Goal: Task Accomplishment & Management: Complete application form

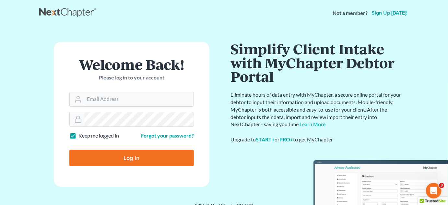
type input "[PERSON_NAME][EMAIL_ADDRESS][DOMAIN_NAME]"
click at [142, 159] on input "Log In" at bounding box center [131, 158] width 125 height 16
type input "Thinking..."
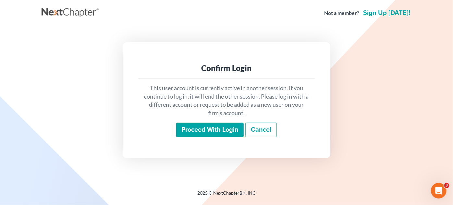
click at [221, 132] on input "Proceed with login" at bounding box center [209, 130] width 67 height 15
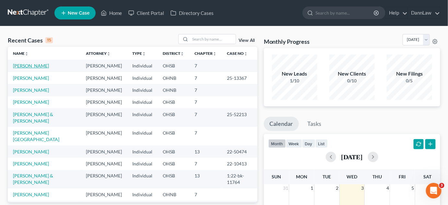
click at [32, 65] on link "[PERSON_NAME]" at bounding box center [31, 66] width 36 height 6
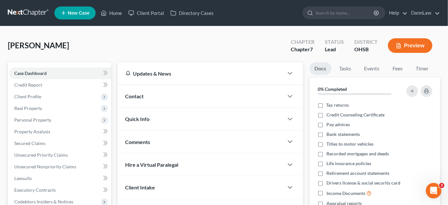
click at [103, 40] on div "[PERSON_NAME] Upgraded Chapter Chapter 7 Status Lead District [GEOGRAPHIC_DATA]…" at bounding box center [224, 48] width 433 height 28
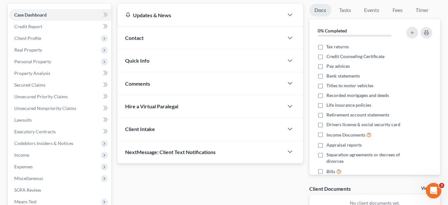
scroll to position [59, 0]
click at [40, 61] on span "Personal Property" at bounding box center [32, 61] width 37 height 6
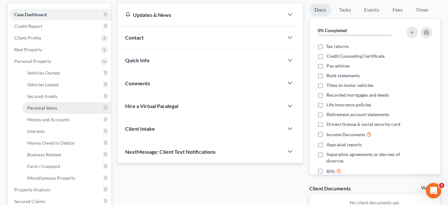
click at [51, 109] on span "Personal Items" at bounding box center [42, 108] width 30 height 6
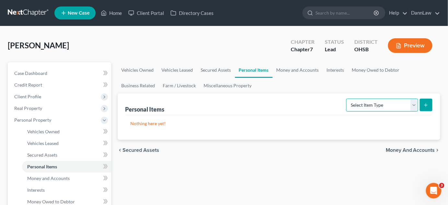
click at [383, 103] on select "Select Item Type Clothing Collectibles Of Value Electronics Firearms Household …" at bounding box center [382, 105] width 72 height 13
select select "household_goods"
click at [347, 99] on select "Select Item Type Clothing Collectibles Of Value Electronics Firearms Household …" at bounding box center [382, 105] width 72 height 13
click at [427, 106] on icon "submit" at bounding box center [425, 104] width 5 height 5
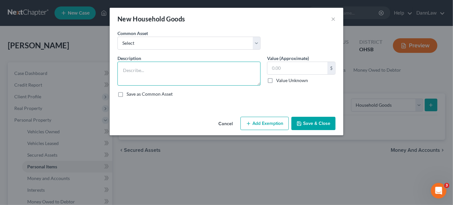
click at [232, 68] on textarea at bounding box center [188, 74] width 143 height 24
type textarea "Bedroom furniture"
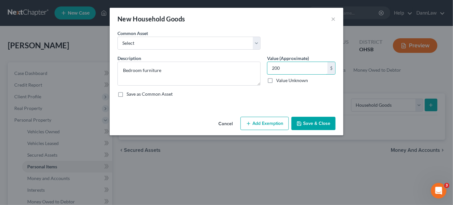
type input "200"
click at [254, 119] on button "Add Exemption" at bounding box center [264, 124] width 48 height 14
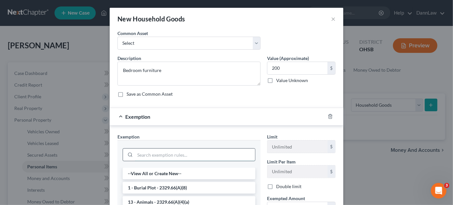
click at [215, 150] on input "search" at bounding box center [195, 155] width 120 height 12
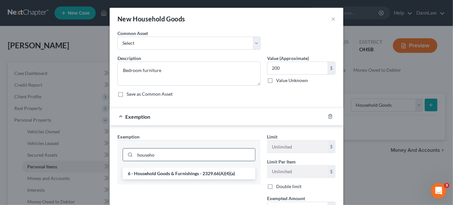
type input "househo"
click at [213, 172] on li "6 - Household Goods & Furnishings - 2329.66(A)(4)(a)" at bounding box center [189, 174] width 133 height 12
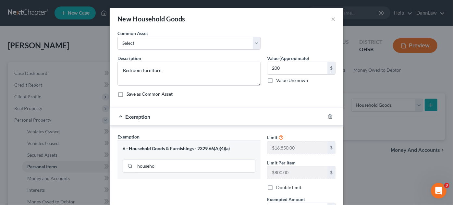
scroll to position [80, 0]
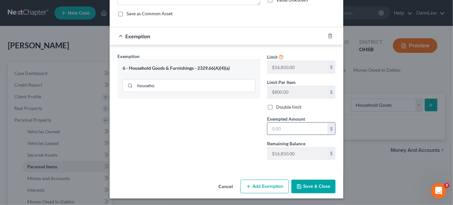
click at [303, 130] on input "text" at bounding box center [297, 129] width 60 height 12
type input "200.00"
click at [312, 186] on button "Save & Close" at bounding box center [313, 187] width 44 height 14
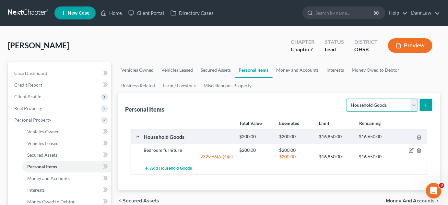
click at [375, 107] on select "Select Item Type Clothing Collectibles Of Value Electronics Firearms Household …" at bounding box center [382, 105] width 72 height 13
select select "clothing"
click at [347, 99] on select "Select Item Type Clothing Collectibles Of Value Electronics Firearms Household …" at bounding box center [382, 105] width 72 height 13
click at [422, 103] on button "submit" at bounding box center [426, 105] width 13 height 13
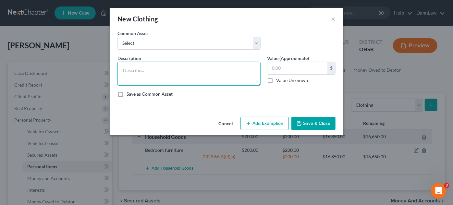
click at [198, 76] on textarea at bounding box center [188, 74] width 143 height 24
type textarea "Clothing"
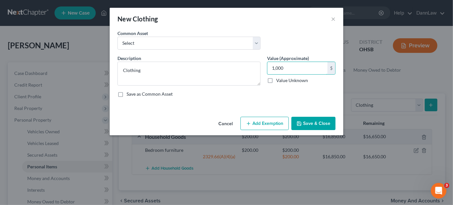
type input "1,000"
click at [247, 123] on icon "button" at bounding box center [248, 123] width 5 height 5
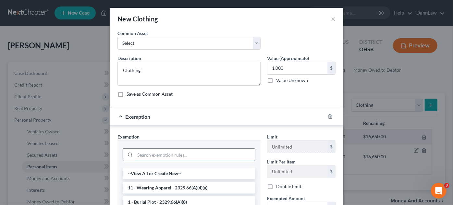
click at [185, 151] on input "search" at bounding box center [195, 155] width 120 height 12
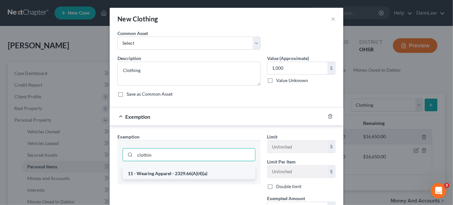
type input "clothin"
click at [177, 174] on li "11 - Wearing Apparel - 2329.66(A)(4)(a)" at bounding box center [189, 174] width 133 height 12
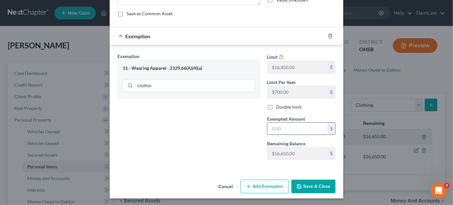
click at [296, 128] on input "text" at bounding box center [297, 129] width 60 height 12
type input "1,000"
click at [307, 183] on button "Save & Close" at bounding box center [313, 187] width 44 height 14
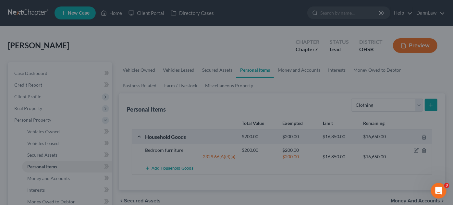
click at [307, 181] on div "Cancel Add Exemption Save & Close" at bounding box center [226, 171] width 203 height 18
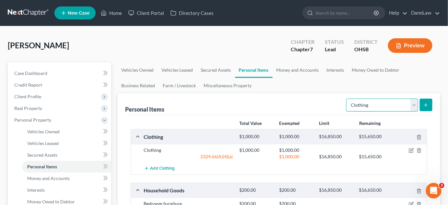
click at [372, 110] on select "Select Item Type Clothing Collectibles Of Value Electronics Firearms Household …" at bounding box center [382, 105] width 72 height 13
select select "electronics"
click at [347, 99] on select "Select Item Type Clothing Collectibles Of Value Electronics Firearms Household …" at bounding box center [382, 105] width 72 height 13
click at [430, 103] on button "submit" at bounding box center [426, 105] width 13 height 13
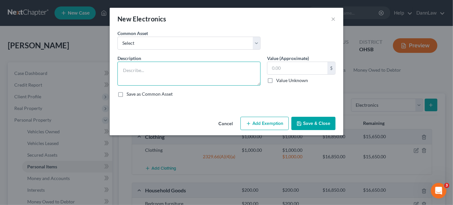
click at [213, 78] on textarea at bounding box center [188, 74] width 143 height 24
type textarea "Smart phone"
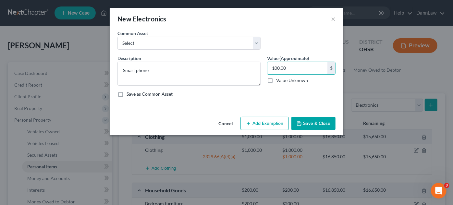
type input "100.00"
click at [258, 127] on button "Add Exemption" at bounding box center [264, 124] width 48 height 14
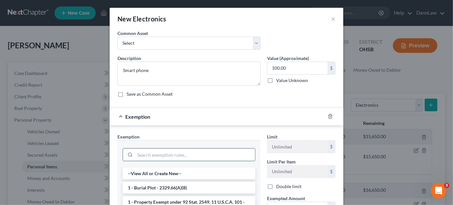
click at [193, 157] on input "search" at bounding box center [195, 155] width 120 height 12
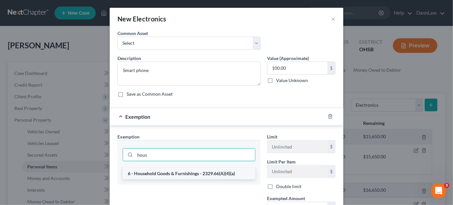
type input "hous"
click at [194, 168] on li "6 - Household Goods & Furnishings - 2329.66(A)(4)(a)" at bounding box center [189, 174] width 133 height 12
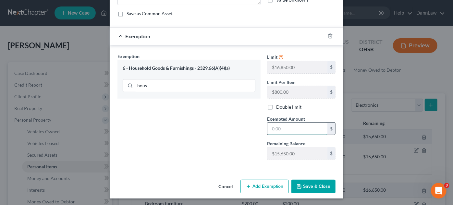
click at [308, 130] on input "text" at bounding box center [297, 129] width 60 height 12
type input "100"
click at [318, 185] on button "Save & Close" at bounding box center [313, 187] width 44 height 14
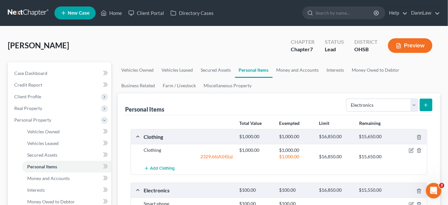
scroll to position [179, 0]
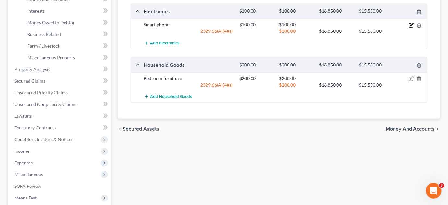
click at [411, 25] on icon "button" at bounding box center [412, 24] width 3 height 3
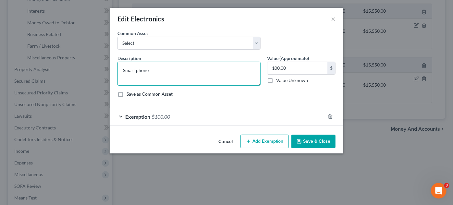
click at [149, 68] on textarea "Smart phone" at bounding box center [188, 74] width 143 height 24
type textarea "Smart phone, tablet"
click at [322, 140] on button "Save & Close" at bounding box center [313, 142] width 44 height 14
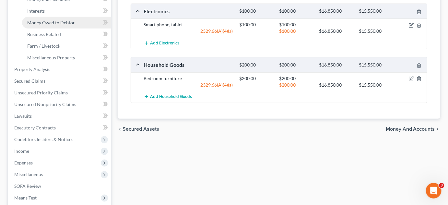
click at [59, 20] on span "Money Owed to Debtor" at bounding box center [51, 23] width 48 height 6
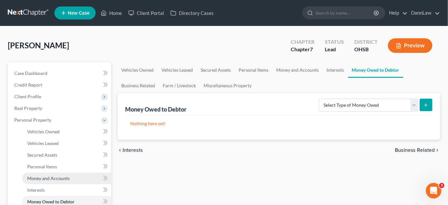
click at [56, 181] on link "Money and Accounts" at bounding box center [66, 179] width 89 height 12
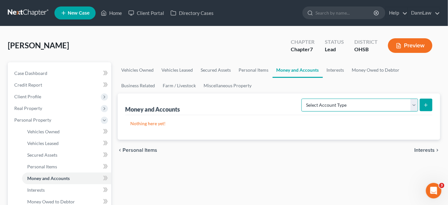
click at [400, 103] on select "Select Account Type Brokerage Cash on Hand Certificates of Deposit Checking Acc…" at bounding box center [360, 105] width 117 height 13
select select "cash_on_hand"
click at [303, 99] on select "Select Account Type Brokerage Cash on Hand Certificates of Deposit Checking Acc…" at bounding box center [360, 105] width 117 height 13
click at [425, 104] on icon "submit" at bounding box center [425, 104] width 5 height 5
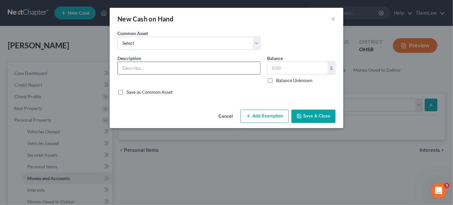
click at [232, 66] on input "text" at bounding box center [189, 68] width 142 height 12
type input "Cash on hand"
click at [309, 117] on button "Save & Close" at bounding box center [313, 117] width 44 height 14
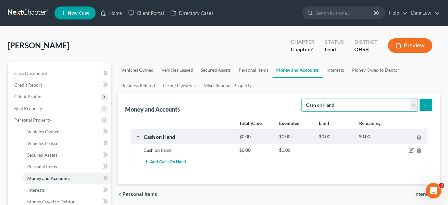
click at [325, 103] on select "Select Account Type Brokerage Cash on Hand Certificates of Deposit Checking Acc…" at bounding box center [360, 105] width 117 height 13
select select "checking"
click at [303, 99] on select "Select Account Type Brokerage Cash on Hand Certificates of Deposit Checking Acc…" at bounding box center [360, 105] width 117 height 13
click at [426, 106] on icon "submit" at bounding box center [425, 104] width 5 height 5
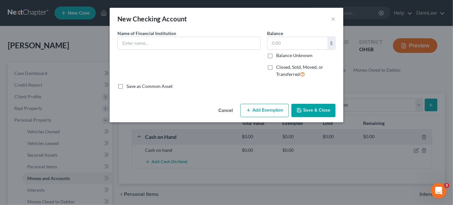
click at [210, 54] on div "Name of Financial Institution *" at bounding box center [188, 56] width 149 height 53
click at [208, 39] on input "text" at bounding box center [189, 43] width 142 height 12
type input "Fifth Third Bank"
click at [316, 110] on button "Save & Close" at bounding box center [313, 111] width 44 height 14
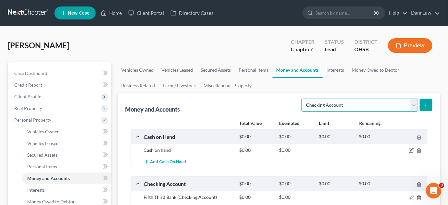
click at [371, 102] on select "Select Account Type Brokerage Cash on Hand Certificates of Deposit Checking Acc…" at bounding box center [360, 105] width 117 height 13
select select "savings"
click at [303, 99] on select "Select Account Type Brokerage Cash on Hand Certificates of Deposit Checking Acc…" at bounding box center [360, 105] width 117 height 13
click at [425, 105] on icon "submit" at bounding box center [425, 104] width 5 height 5
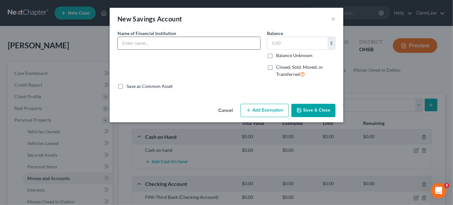
click at [228, 42] on input "text" at bounding box center [189, 43] width 142 height 12
type input "Fifth Third Bank"
click at [307, 109] on button "Save & Close" at bounding box center [313, 111] width 44 height 14
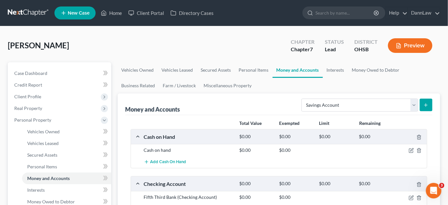
click at [140, 50] on div "[PERSON_NAME] Upgraded Chapter Chapter 7 Status Lead District [GEOGRAPHIC_DATA]…" at bounding box center [224, 48] width 433 height 28
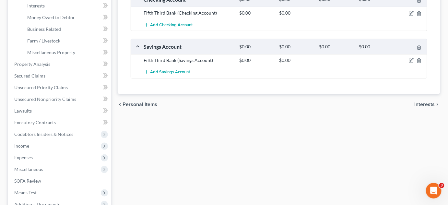
scroll to position [200, 0]
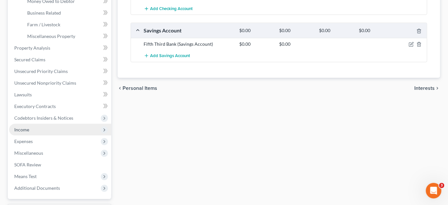
click at [44, 130] on span "Income" at bounding box center [60, 130] width 102 height 12
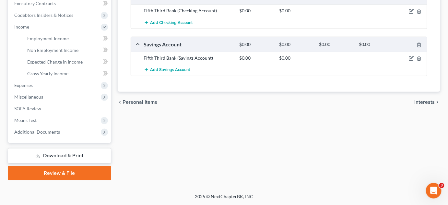
scroll to position [186, 0]
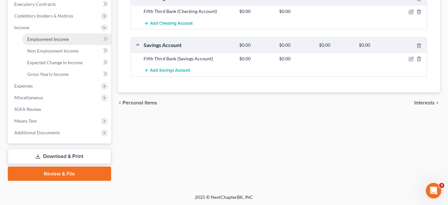
click at [44, 36] on span "Employment Income" at bounding box center [48, 39] width 42 height 6
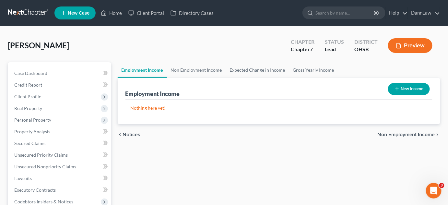
click at [406, 90] on button "New Income" at bounding box center [409, 89] width 42 height 12
select select "0"
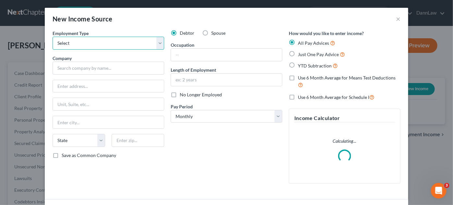
click at [110, 41] on select "Select Full or [DEMOGRAPHIC_DATA] Employment Self Employment" at bounding box center [109, 43] width 112 height 13
select select "0"
click at [53, 37] on select "Select Full or [DEMOGRAPHIC_DATA] Employment Self Employment" at bounding box center [109, 43] width 112 height 13
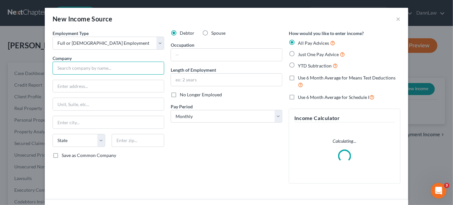
click at [105, 67] on input "text" at bounding box center [109, 68] width 112 height 13
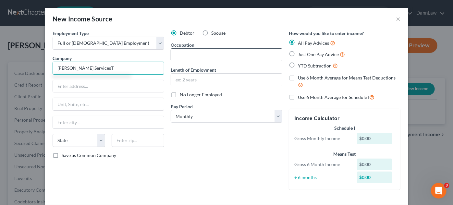
type input "[PERSON_NAME] ServicesT"
click at [239, 51] on input "text" at bounding box center [226, 55] width 111 height 12
type input "Temporary Receptionist"
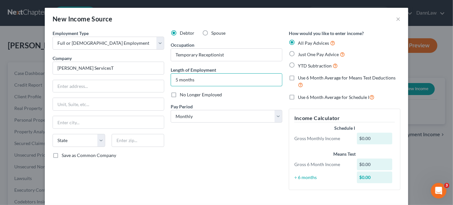
type input "5 months"
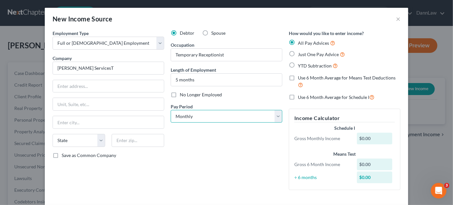
click at [237, 112] on select "Select Monthly Twice Monthly Every Other Week Weekly" at bounding box center [227, 116] width 112 height 13
select select "3"
click at [171, 110] on select "Select Monthly Twice Monthly Every Other Week Weekly" at bounding box center [227, 116] width 112 height 13
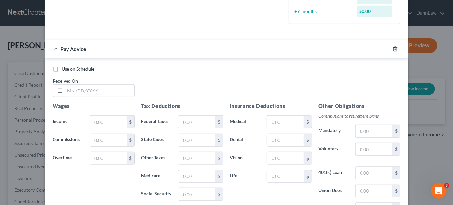
click at [393, 47] on icon "button" at bounding box center [394, 49] width 3 height 4
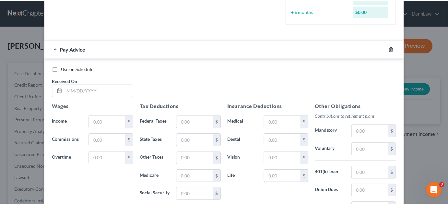
scroll to position [49, 0]
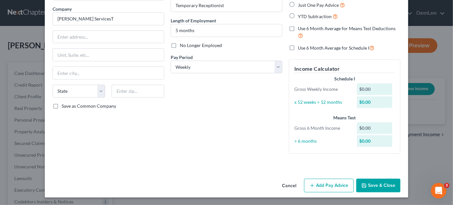
click at [389, 187] on button "Save & Close" at bounding box center [378, 186] width 44 height 14
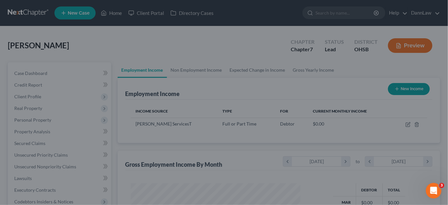
scroll to position [324144, 324079]
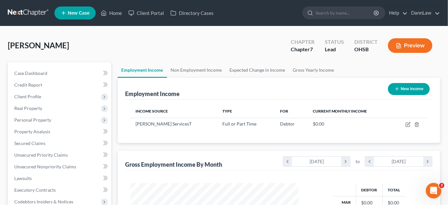
click at [93, 50] on div "[PERSON_NAME] Upgraded Chapter Chapter 7 Status Lead District [GEOGRAPHIC_DATA]…" at bounding box center [224, 48] width 433 height 28
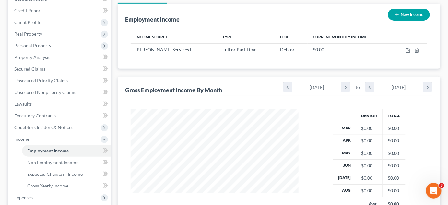
scroll to position [118, 0]
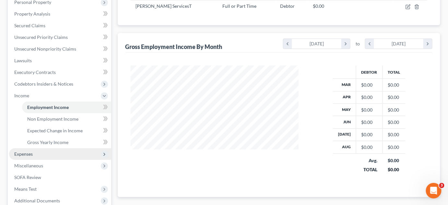
click at [38, 155] on span "Expenses" at bounding box center [60, 154] width 102 height 12
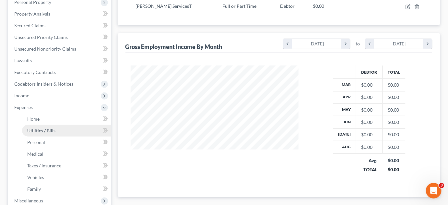
click at [50, 133] on link "Utilities / Bills" at bounding box center [66, 131] width 89 height 12
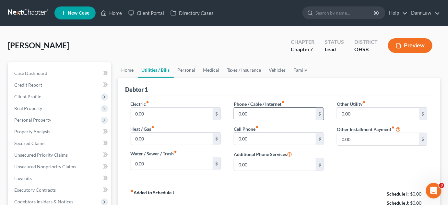
click at [250, 112] on input "0.00" at bounding box center [275, 114] width 82 height 12
type input "70"
click at [185, 69] on link "Personal" at bounding box center [187, 70] width 26 height 16
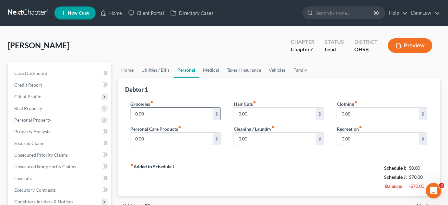
click at [156, 110] on input "0.00" at bounding box center [172, 114] width 82 height 12
type input "320"
click at [253, 141] on input "0.00" at bounding box center [275, 139] width 82 height 12
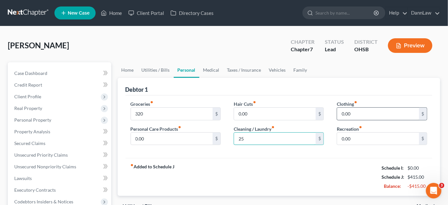
type input "25"
click at [350, 111] on input "0.00" at bounding box center [378, 114] width 82 height 12
type input "40"
click at [278, 73] on link "Vehicles" at bounding box center [277, 70] width 25 height 16
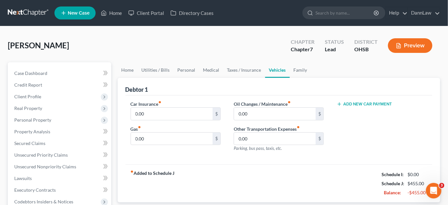
click at [152, 147] on div "Car Insurance fiber_manual_record 0.00 $ Gas fiber_manual_record 0.00 $" at bounding box center [175, 129] width 103 height 56
click at [155, 141] on input "0.00" at bounding box center [172, 139] width 82 height 12
type input "150"
click at [214, 71] on link "Medical" at bounding box center [211, 70] width 24 height 16
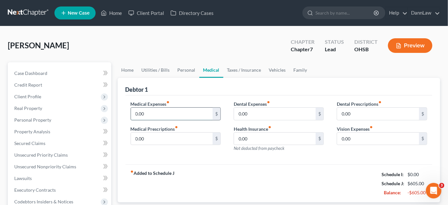
click at [156, 111] on input "0.00" at bounding box center [172, 114] width 82 height 12
type input "40"
click at [236, 74] on link "Taxes / Insurance" at bounding box center [244, 70] width 42 height 16
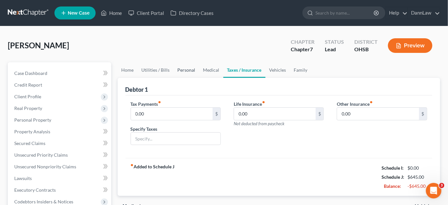
click at [187, 70] on link "Personal" at bounding box center [187, 70] width 26 height 16
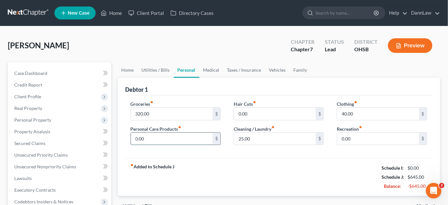
click at [161, 140] on input "0.00" at bounding box center [172, 139] width 82 height 12
click at [246, 86] on div "Debtor 1" at bounding box center [278, 87] width 307 height 18
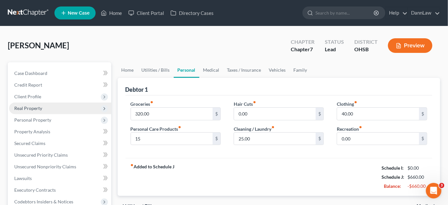
click at [52, 109] on span "Real Property" at bounding box center [60, 108] width 102 height 12
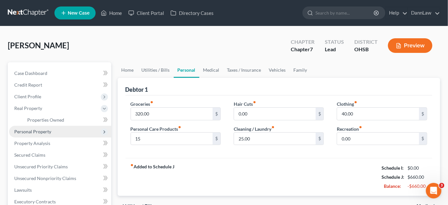
click at [43, 129] on span "Personal Property" at bounding box center [32, 132] width 37 height 6
click at [44, 131] on span "Vehicles Owned" at bounding box center [43, 132] width 32 height 6
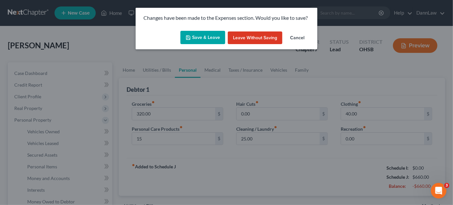
click at [200, 41] on button "Save & Leave" at bounding box center [202, 38] width 45 height 14
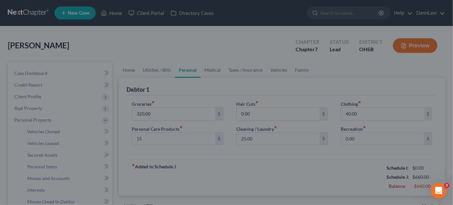
type input "15.00"
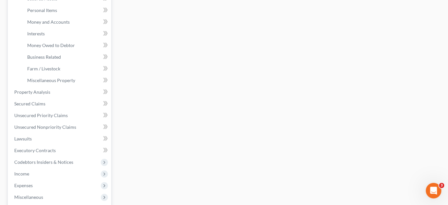
scroll to position [165, 0]
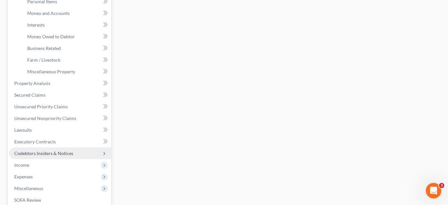
click at [59, 153] on span "Codebtors Insiders & Notices" at bounding box center [43, 153] width 59 height 6
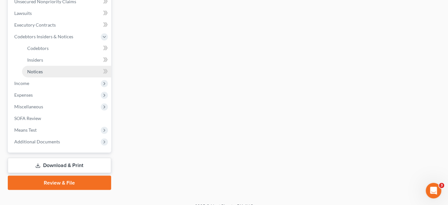
click at [43, 69] on link "Notices" at bounding box center [66, 72] width 89 height 12
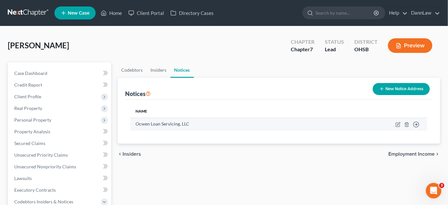
click at [410, 123] on td "Move to D Move to E Move to F Move to G" at bounding box center [373, 124] width 109 height 13
click at [407, 125] on icon "button" at bounding box center [406, 124] width 5 height 5
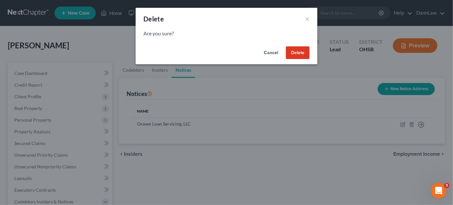
click at [298, 52] on button "Delete" at bounding box center [298, 52] width 24 height 13
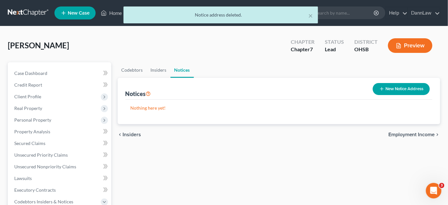
click at [209, 162] on div "Codebtors Insiders Notices Notices New Notice Address Nothing here yet! Name ch…" at bounding box center [278, 208] width 329 height 293
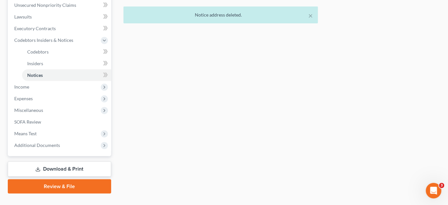
scroll to position [165, 0]
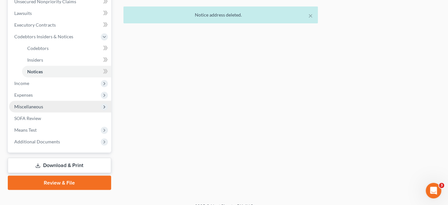
click at [51, 111] on span "Miscellaneous" at bounding box center [60, 107] width 102 height 12
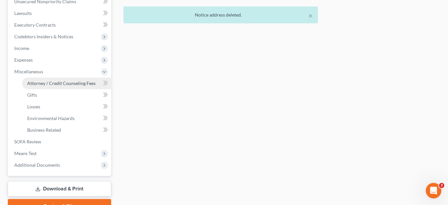
click at [62, 85] on span "Attorney / Credit Counseling Fees" at bounding box center [61, 83] width 68 height 6
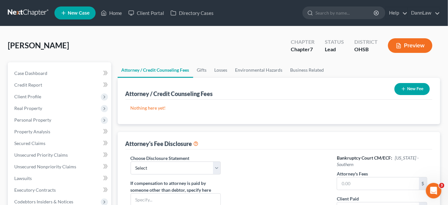
click at [404, 87] on icon "button" at bounding box center [403, 88] width 5 height 5
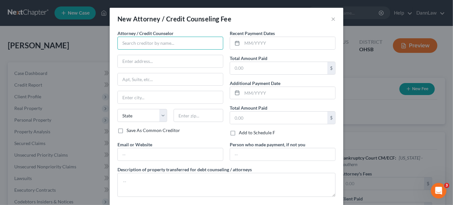
click at [207, 45] on input "text" at bounding box center [170, 43] width 106 height 13
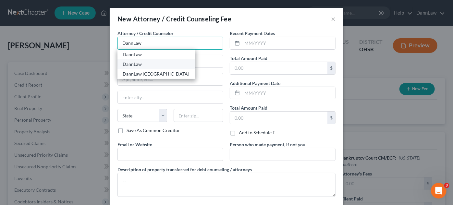
type input "DannLaw"
click at [130, 65] on div "DannLaw" at bounding box center [156, 64] width 67 height 6
type input "[STREET_ADDRESS]"
type input "Lakewood"
select select "36"
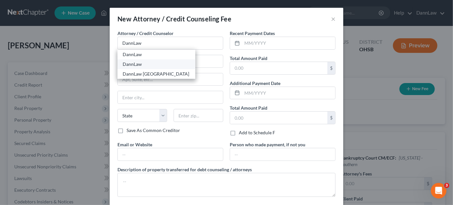
type input "44107"
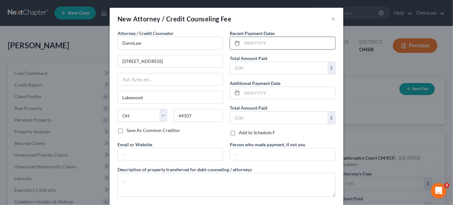
drag, startPoint x: 271, startPoint y: 42, endPoint x: 261, endPoint y: 42, distance: 10.1
click at [261, 42] on input "text" at bounding box center [288, 43] width 93 height 12
type input "08/2025"
type input "1,000.00"
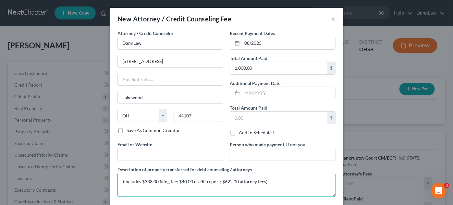
type textarea "(Includes $338.00 filing fee; $40.00 credit report; $622.00 attorney fees)"
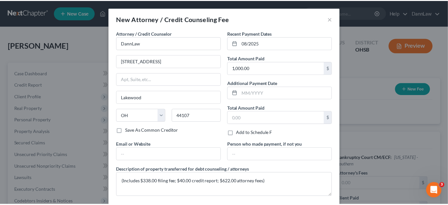
scroll to position [31, 0]
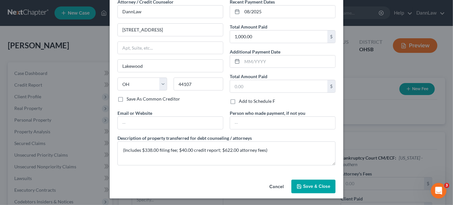
click at [325, 186] on span "Save & Close" at bounding box center [316, 187] width 27 height 6
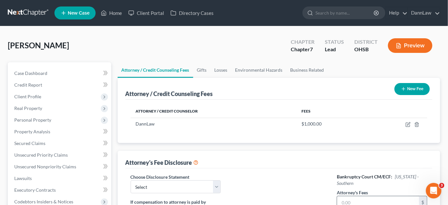
click at [360, 196] on input "text" at bounding box center [378, 202] width 82 height 12
type input "622.00"
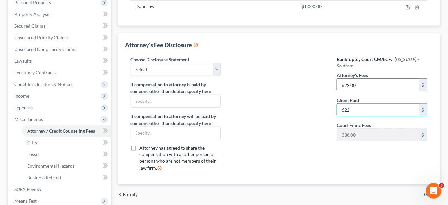
type input "622"
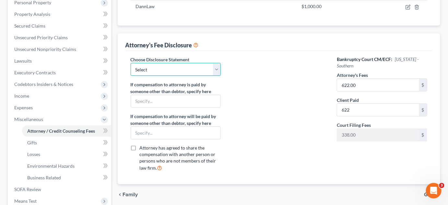
click at [208, 69] on select "Select Chapter 7 Disclosure Northern District of [US_STATE] OPT-OUT HOURLY [MED…" at bounding box center [176, 69] width 90 height 13
select select "0"
click at [131, 63] on select "Select Chapter 7 Disclosure Northern District of [US_STATE] OPT-OUT HOURLY [MED…" at bounding box center [176, 69] width 90 height 13
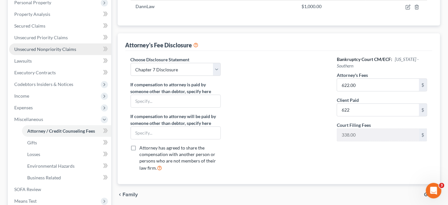
click at [48, 50] on span "Unsecured Nonpriority Claims" at bounding box center [45, 49] width 62 height 6
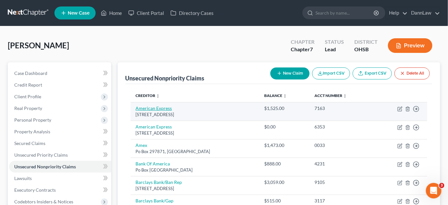
click at [161, 110] on link "American Express" at bounding box center [154, 108] width 36 height 6
select select "45"
select select "2"
select select "0"
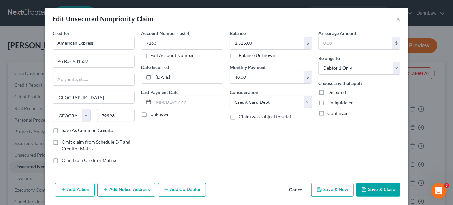
scroll to position [22, 0]
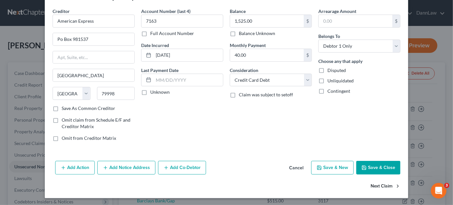
click at [385, 187] on button "Next Claim" at bounding box center [385, 187] width 30 height 14
select select "45"
select select "2"
select select "0"
click at [379, 185] on button "Next Claim" at bounding box center [385, 187] width 30 height 14
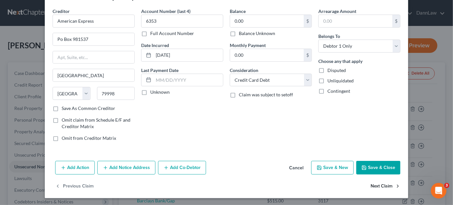
select select "9"
select select "2"
select select "0"
click at [383, 185] on button "Next Claim" at bounding box center [385, 187] width 30 height 14
select select "45"
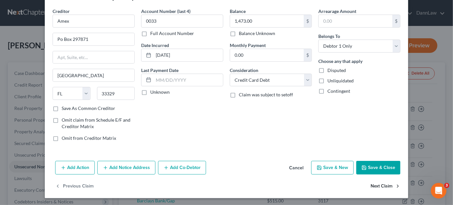
select select "2"
select select "0"
click at [390, 183] on button "Next Claim" at bounding box center [385, 187] width 30 height 14
select select "7"
select select "2"
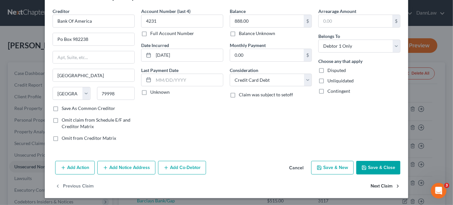
select select "0"
click at [382, 186] on button "Next Claim" at bounding box center [385, 187] width 30 height 14
select select "7"
select select "2"
select select "0"
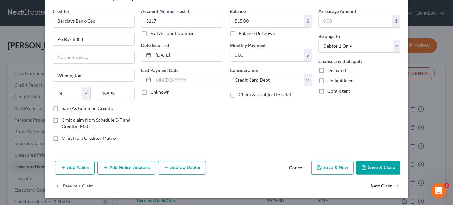
click at [381, 185] on button "Next Claim" at bounding box center [385, 187] width 30 height 14
select select "46"
select select "2"
select select "0"
click at [380, 185] on button "Next Claim" at bounding box center [385, 187] width 30 height 14
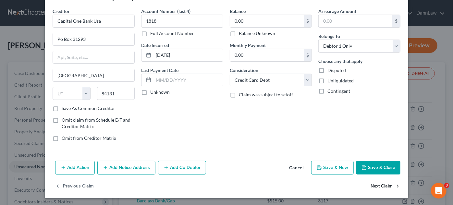
select select "46"
select select "1"
select select "0"
click at [379, 185] on button "Next Claim" at bounding box center [385, 187] width 30 height 14
select select "46"
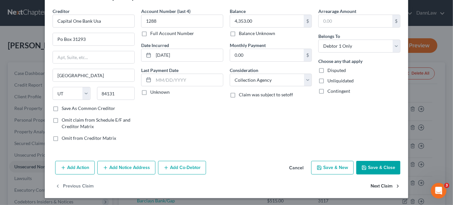
select select "1"
select select "0"
click at [383, 185] on button "Next Claim" at bounding box center [385, 187] width 30 height 14
select select "46"
select select "1"
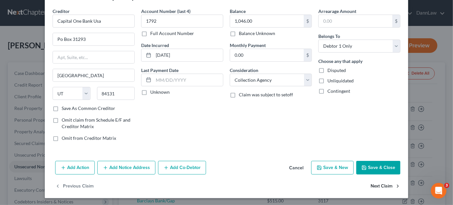
select select "0"
click at [382, 185] on button "Next Claim" at bounding box center [385, 187] width 30 height 14
select select "36"
select select "2"
select select "0"
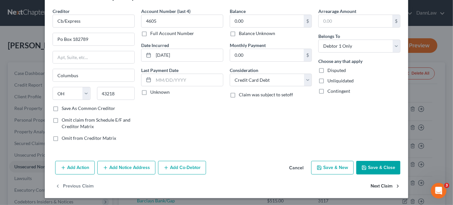
click at [379, 187] on button "Next Claim" at bounding box center [385, 187] width 30 height 14
select select "36"
select select "2"
select select "0"
click at [383, 186] on button "Next Claim" at bounding box center [385, 187] width 30 height 14
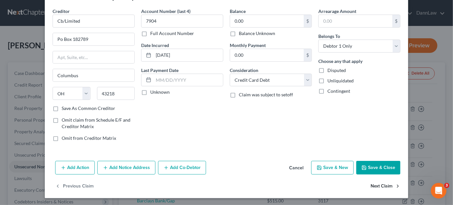
select select "43"
select select "2"
select select "0"
click at [380, 186] on button "Next Claim" at bounding box center [385, 187] width 30 height 14
select select "43"
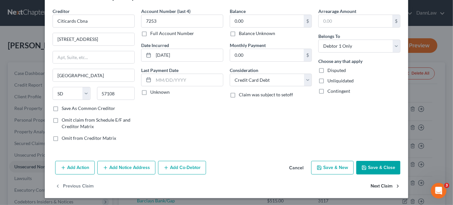
select select "2"
select select "0"
click at [383, 185] on button "Next Claim" at bounding box center [385, 187] width 30 height 14
select select "43"
select select "0"
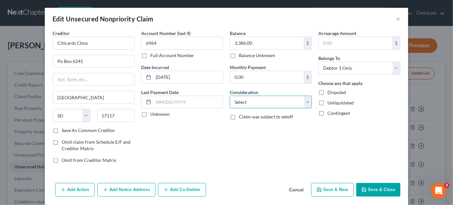
click at [268, 99] on select "Select Cable / Satellite Services Collection Agency Credit Card Debt Debt Couns…" at bounding box center [271, 102] width 82 height 13
select select "2"
click at [230, 96] on select "Select Cable / Satellite Services Collection Agency Credit Card Debt Debt Couns…" at bounding box center [271, 102] width 82 height 13
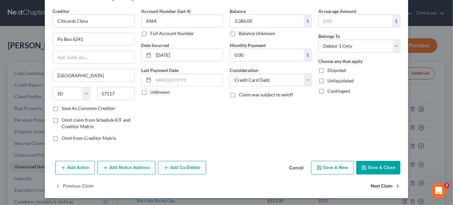
click at [370, 184] on button "Next Claim" at bounding box center [385, 187] width 30 height 14
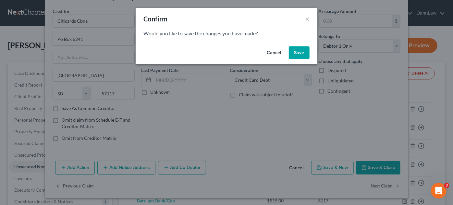
click at [295, 58] on button "Save" at bounding box center [299, 52] width 21 height 13
select select "36"
select select "2"
select select "0"
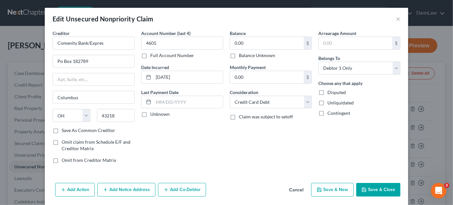
type input "0"
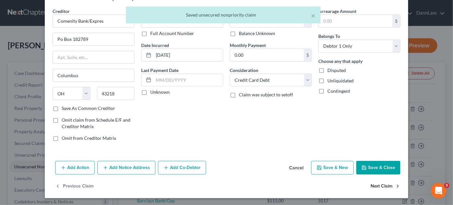
click at [378, 181] on button "Next Claim" at bounding box center [385, 187] width 30 height 14
select select "36"
select select "2"
select select "0"
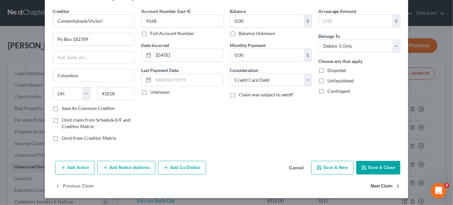
click at [373, 186] on button "Next Claim" at bounding box center [385, 187] width 30 height 14
select select "36"
select select "2"
select select "0"
click at [389, 185] on button "Next Claim" at bounding box center [385, 187] width 30 height 14
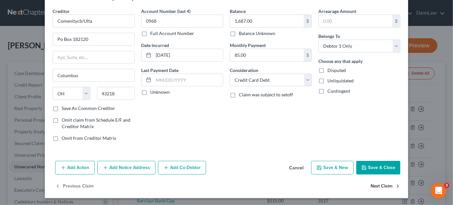
select select "10"
select select "1"
select select "0"
click at [388, 185] on button "Next Claim" at bounding box center [385, 187] width 30 height 14
select select "30"
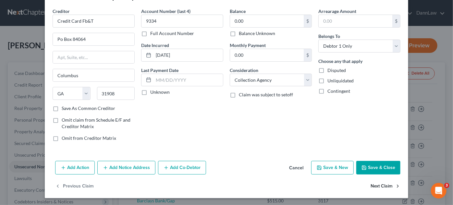
select select "17"
select select "0"
click at [380, 185] on button "Next Claim" at bounding box center [385, 187] width 30 height 14
select select "30"
select select "17"
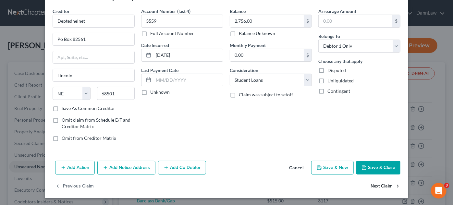
select select "0"
click at [386, 189] on button "Next Claim" at bounding box center [385, 187] width 30 height 14
select select "30"
select select "17"
select select "0"
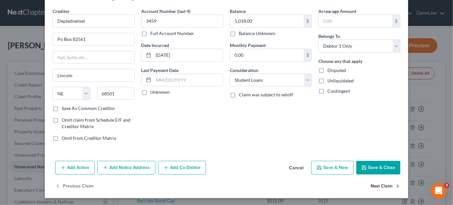
click at [384, 185] on button "Next Claim" at bounding box center [385, 187] width 30 height 14
select select "30"
select select "17"
select select "0"
click at [384, 185] on button "Next Claim" at bounding box center [385, 187] width 30 height 14
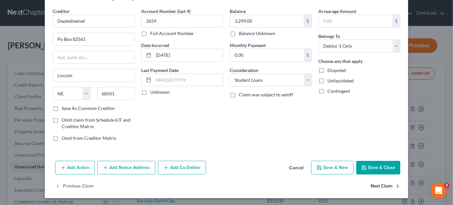
select select "46"
select select "2"
select select "0"
click at [386, 189] on button "Next Claim" at bounding box center [385, 187] width 30 height 14
select select "45"
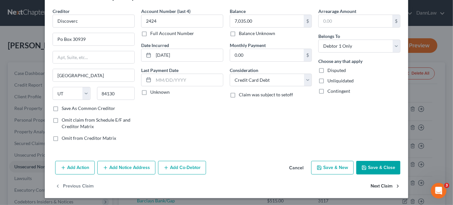
select select "2"
select select "0"
click at [381, 185] on button "Next Claim" at bounding box center [385, 187] width 30 height 14
select select "30"
select select "2"
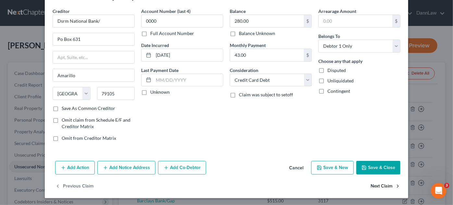
select select "0"
click at [385, 185] on button "Next Claim" at bounding box center [385, 187] width 30 height 14
select select "7"
select select "2"
select select "0"
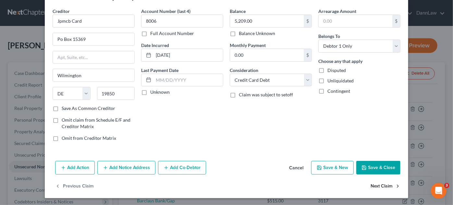
click at [383, 186] on button "Next Claim" at bounding box center [385, 187] width 30 height 14
select select "42"
select select "0"
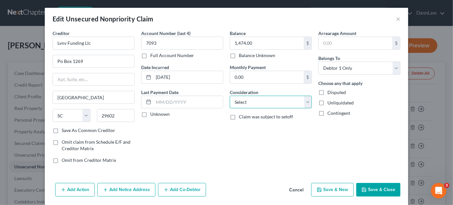
click at [252, 100] on select "Select Cable / Satellite Services Collection Agency Credit Card Debt Debt Couns…" at bounding box center [271, 102] width 82 height 13
select select "1"
click at [230, 96] on select "Select Cable / Satellite Services Collection Agency Credit Card Debt Debt Couns…" at bounding box center [271, 102] width 82 height 13
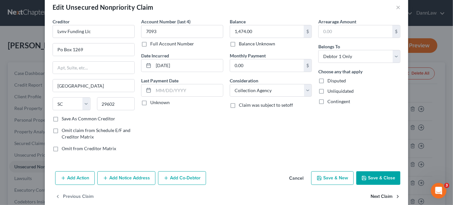
click at [379, 195] on button "Next Claim" at bounding box center [385, 197] width 30 height 14
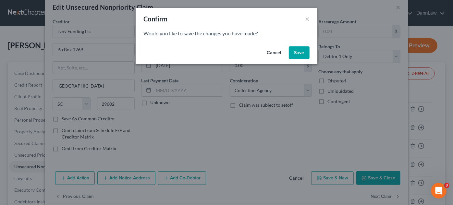
click at [298, 49] on button "Save" at bounding box center [299, 52] width 21 height 13
type input "0"
select select "43"
select select "2"
select select "0"
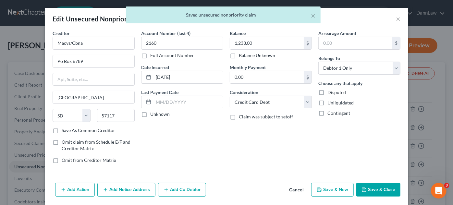
scroll to position [22, 0]
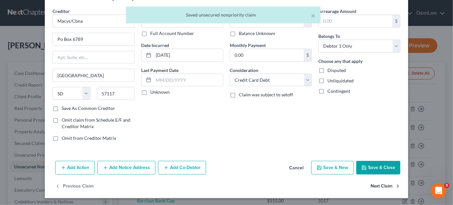
click at [374, 186] on button "Next Claim" at bounding box center [385, 187] width 30 height 14
select select "39"
select select "2"
select select "0"
click at [387, 173] on button "Save & Close" at bounding box center [378, 168] width 44 height 14
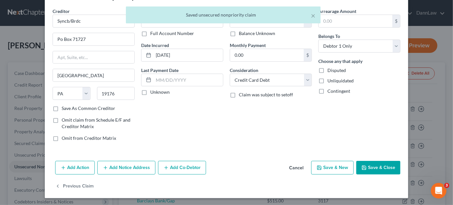
type input "0"
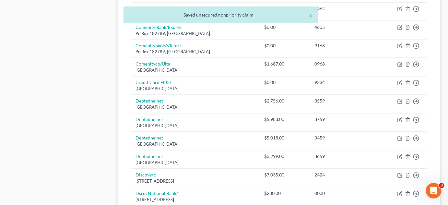
scroll to position [538, 0]
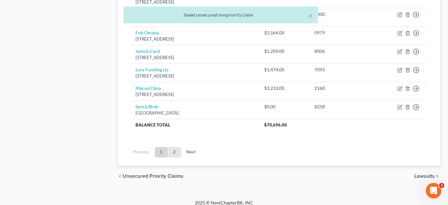
click at [174, 149] on link "2" at bounding box center [174, 152] width 13 height 10
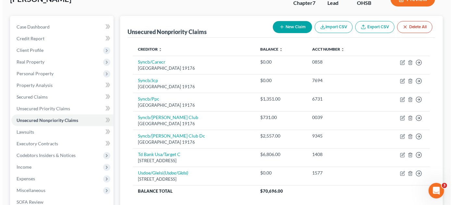
scroll to position [4, 0]
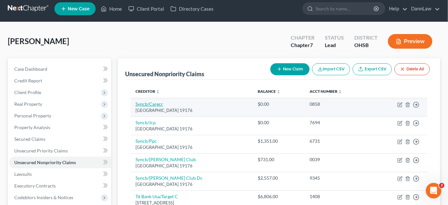
click at [147, 104] on link "Syncb/Carecr" at bounding box center [150, 104] width 28 height 6
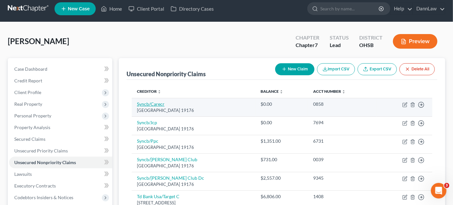
select select "39"
select select "2"
select select "0"
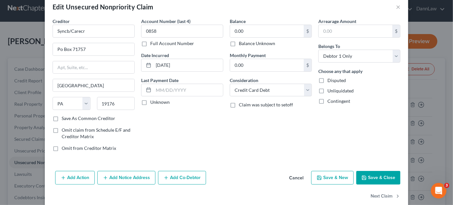
scroll to position [22, 0]
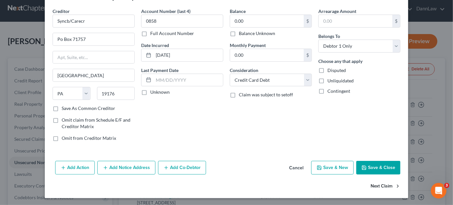
click at [387, 185] on button "Next Claim" at bounding box center [385, 187] width 30 height 14
select select "39"
select select "2"
select select "0"
click at [387, 185] on button "Next Claim" at bounding box center [385, 187] width 30 height 14
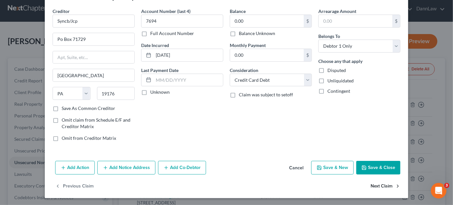
select select "39"
select select "2"
select select "0"
click at [381, 188] on button "Next Claim" at bounding box center [385, 187] width 30 height 14
select select "39"
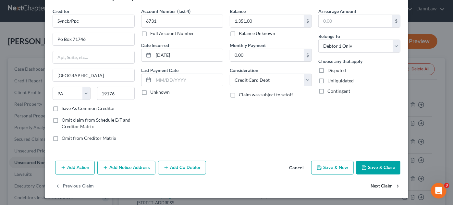
select select "2"
select select "0"
click at [371, 183] on button "Next Claim" at bounding box center [385, 187] width 30 height 14
select select "39"
select select "2"
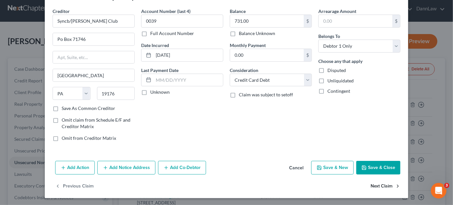
select select "0"
click at [379, 187] on button "Next Claim" at bounding box center [385, 187] width 30 height 14
select select "24"
select select "1"
select select "0"
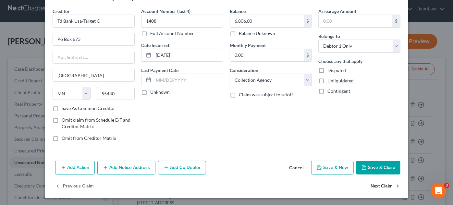
click at [384, 185] on button "Next Claim" at bounding box center [385, 187] width 30 height 14
select select "52"
select select "17"
select select "0"
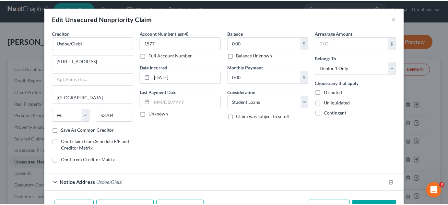
scroll to position [40, 0]
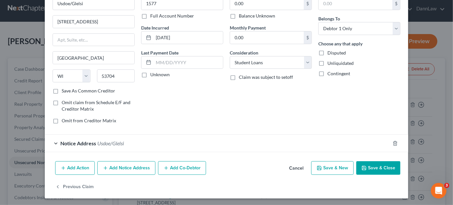
click at [383, 166] on button "Save & Close" at bounding box center [378, 168] width 44 height 14
type input "0"
